Goal: Task Accomplishment & Management: Complete application form

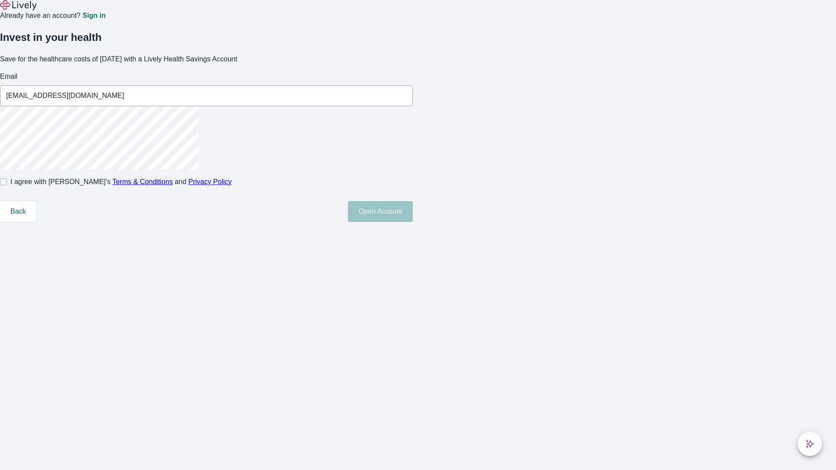
click at [7, 185] on input "I agree with Lively’s Terms & Conditions and Privacy Policy" at bounding box center [3, 182] width 7 height 7
checkbox input "true"
click at [413, 222] on button "Open Account" at bounding box center [380, 211] width 65 height 21
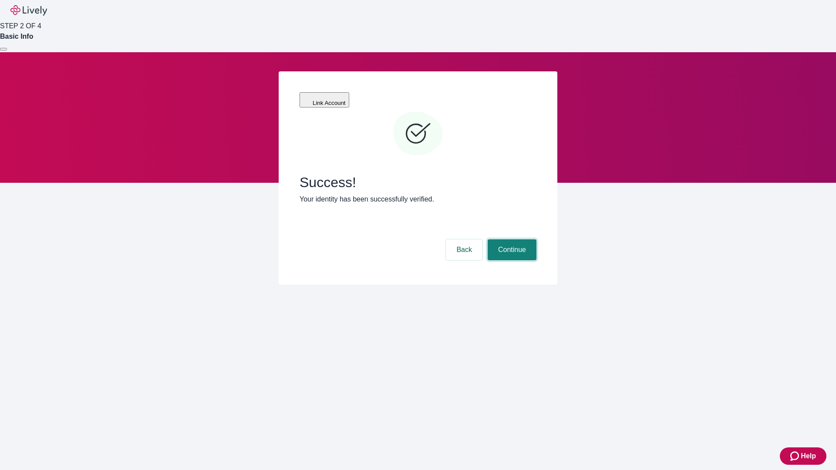
click at [511, 239] on button "Continue" at bounding box center [512, 249] width 49 height 21
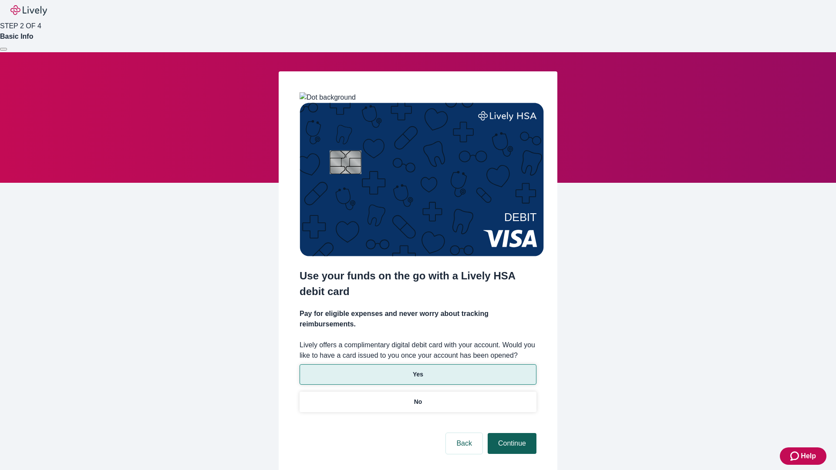
click at [418, 370] on p "Yes" at bounding box center [418, 374] width 10 height 9
click at [511, 433] on button "Continue" at bounding box center [512, 443] width 49 height 21
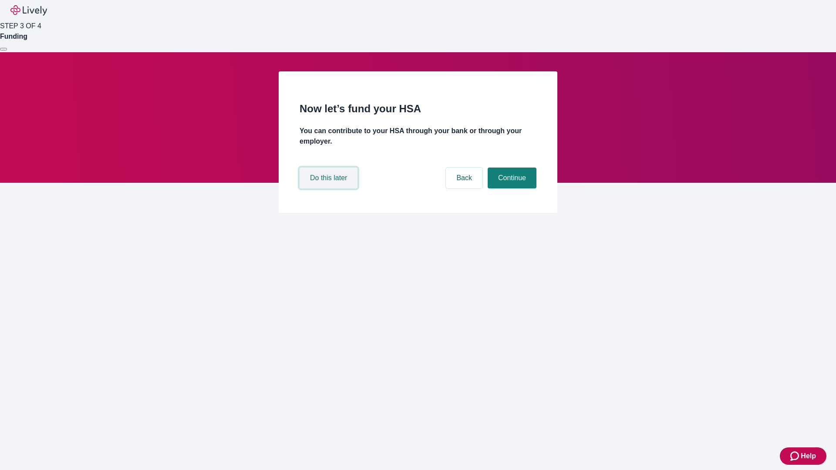
click at [330, 189] on button "Do this later" at bounding box center [329, 178] width 58 height 21
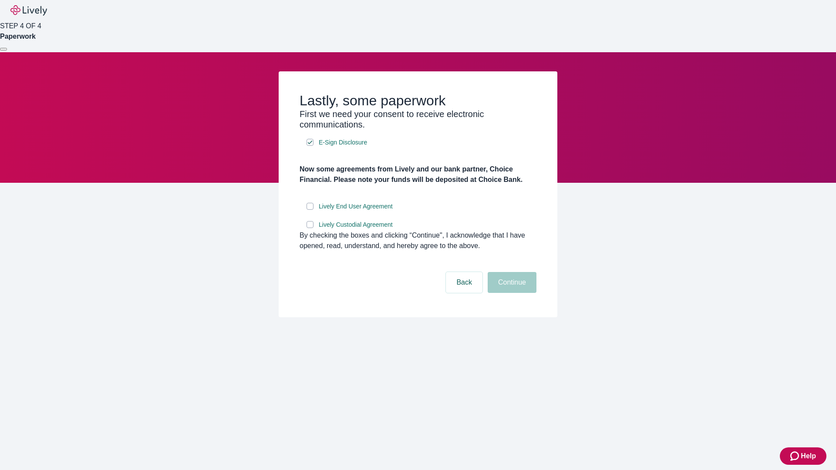
click at [310, 210] on input "Lively End User Agreement" at bounding box center [310, 206] width 7 height 7
checkbox input "true"
click at [310, 228] on input "Lively Custodial Agreement" at bounding box center [310, 224] width 7 height 7
checkbox input "true"
click at [511, 293] on button "Continue" at bounding box center [512, 282] width 49 height 21
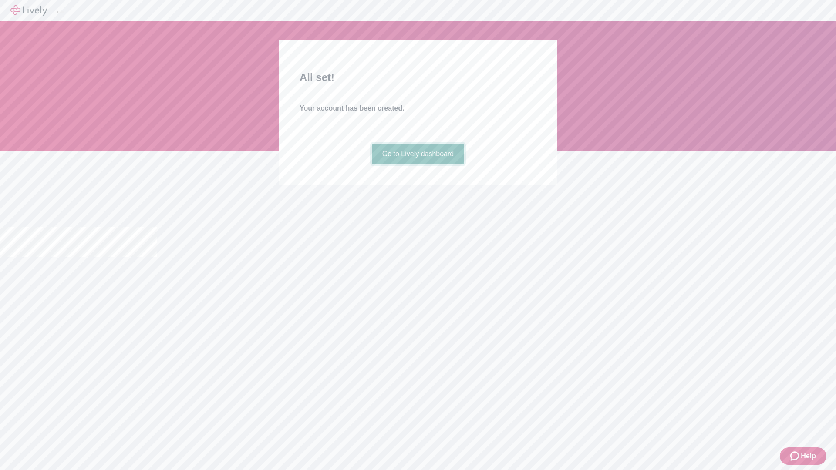
click at [418, 165] on link "Go to Lively dashboard" at bounding box center [418, 154] width 93 height 21
